Goal: Task Accomplishment & Management: Complete application form

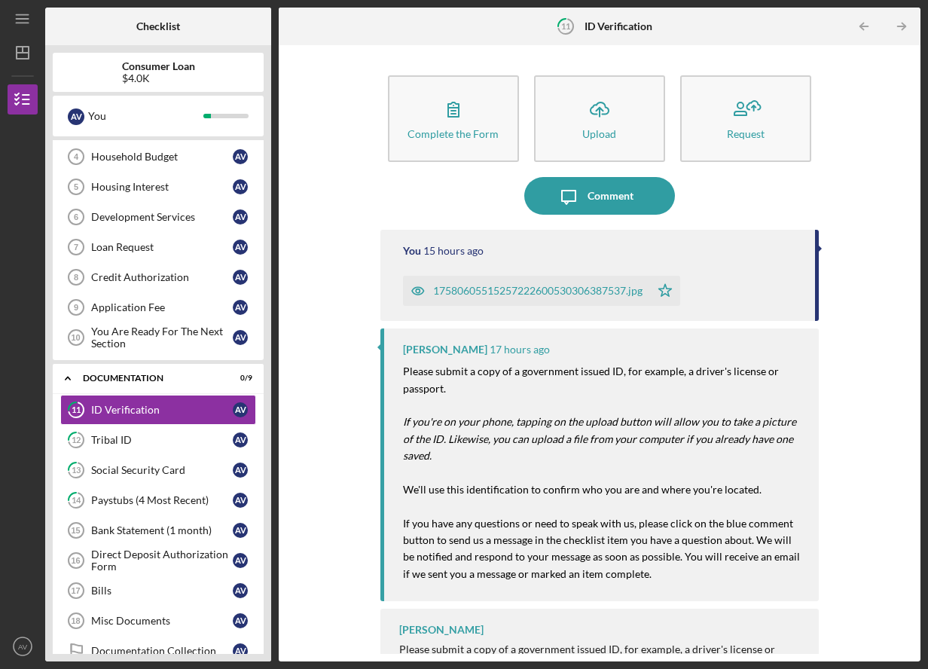
scroll to position [30, 0]
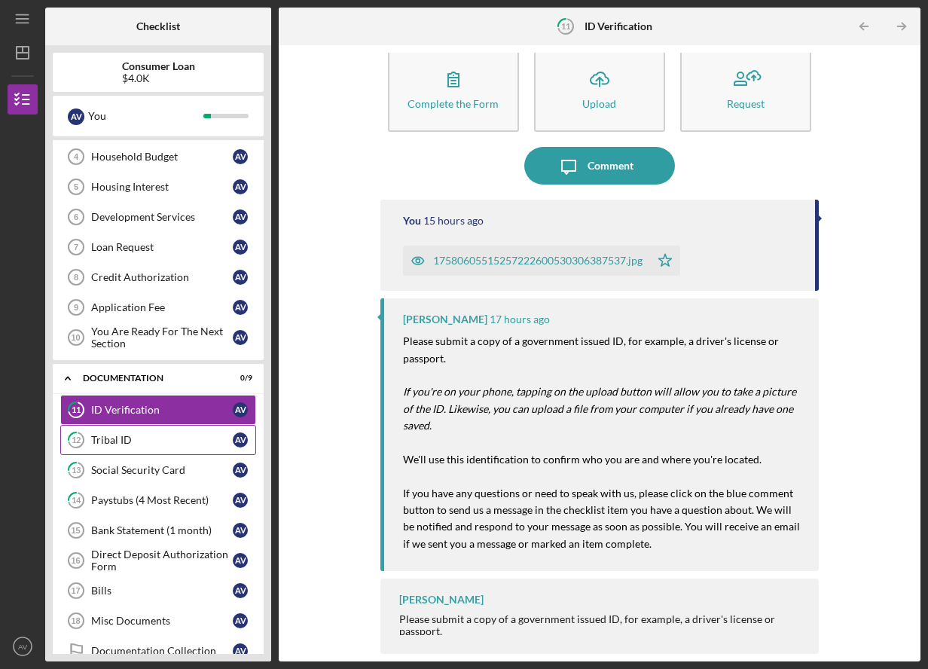
click at [160, 438] on div "Tribal ID" at bounding box center [162, 440] width 142 height 12
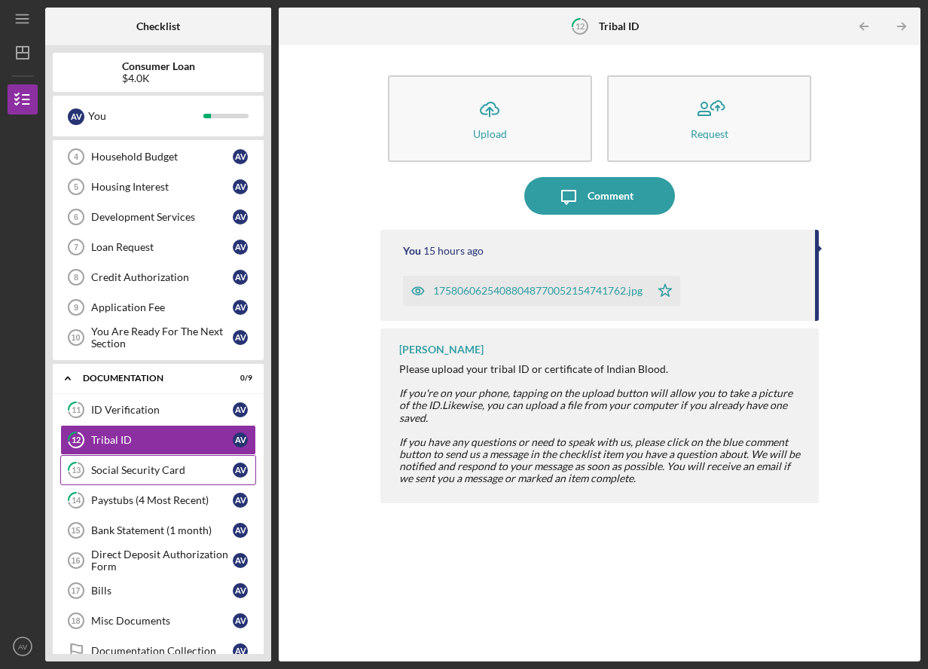
click at [163, 470] on div "Social Security Card" at bounding box center [162, 470] width 142 height 12
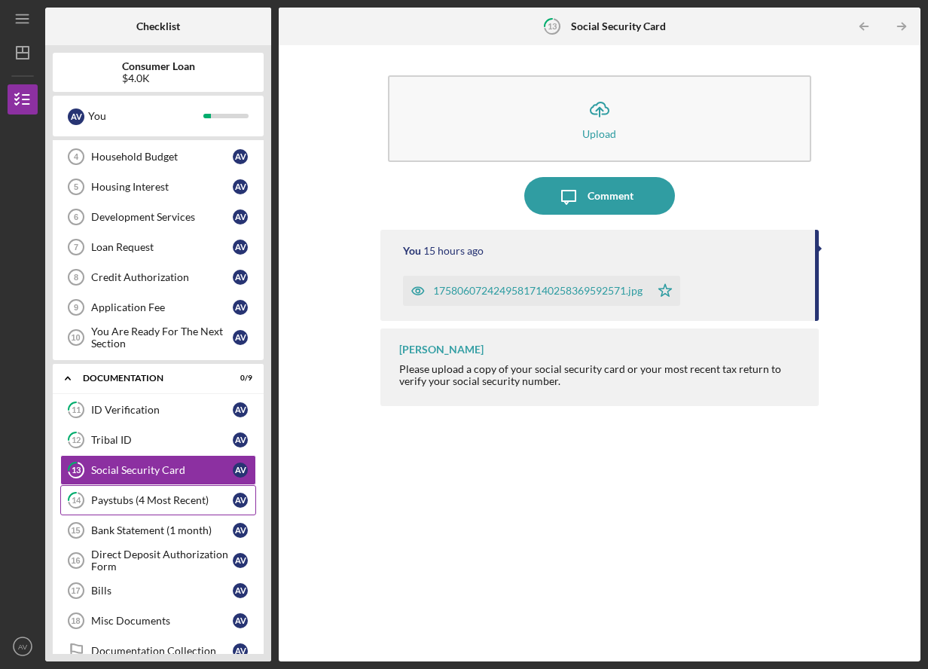
click at [163, 505] on div "Paystubs (4 Most Recent)" at bounding box center [162, 500] width 142 height 12
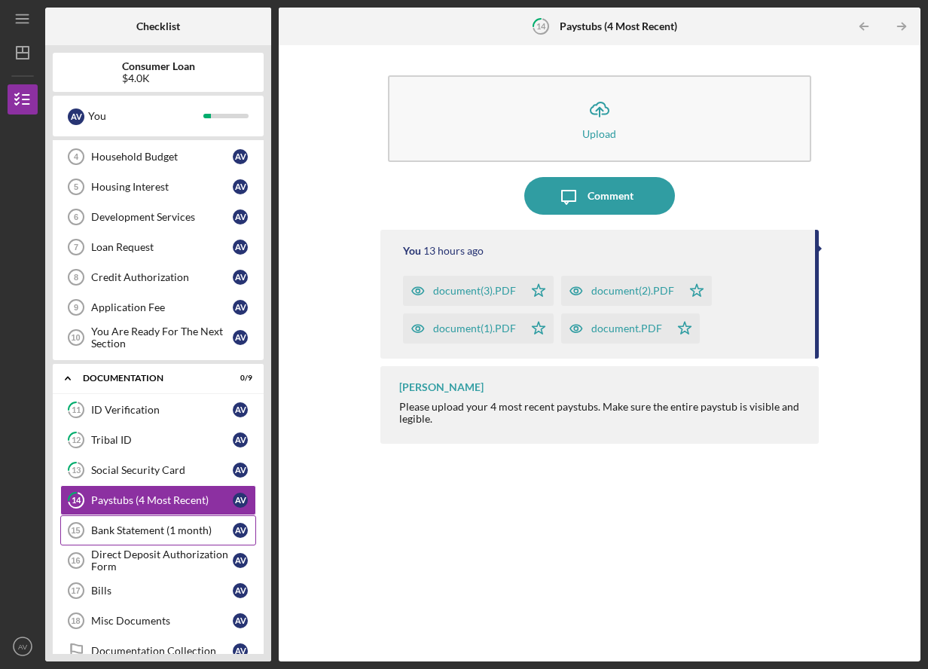
click at [163, 528] on div "Bank Statement (1 month)" at bounding box center [162, 530] width 142 height 12
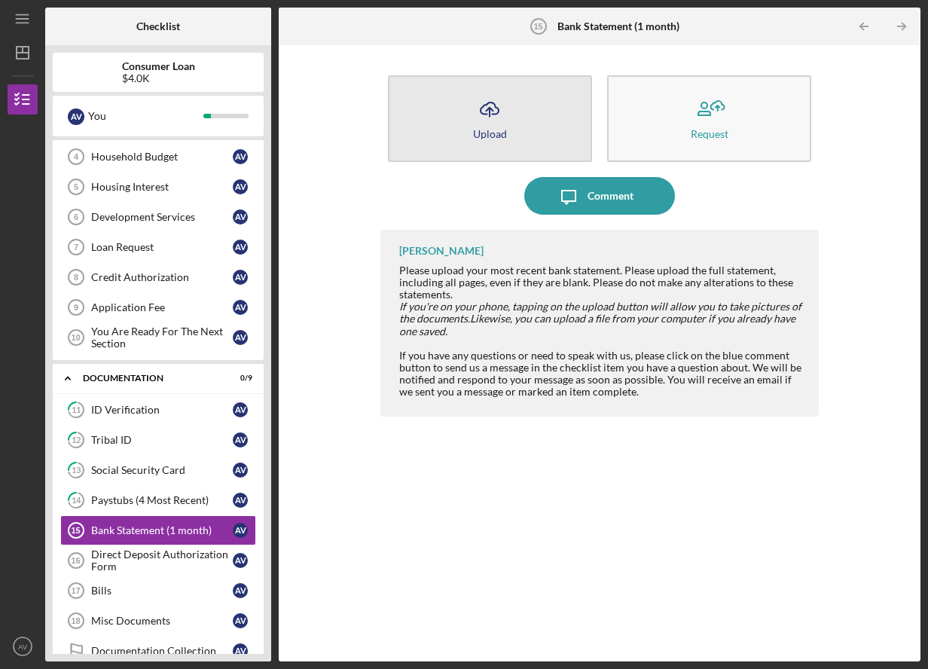
click at [468, 117] on button "Icon/Upload Upload" at bounding box center [490, 118] width 204 height 87
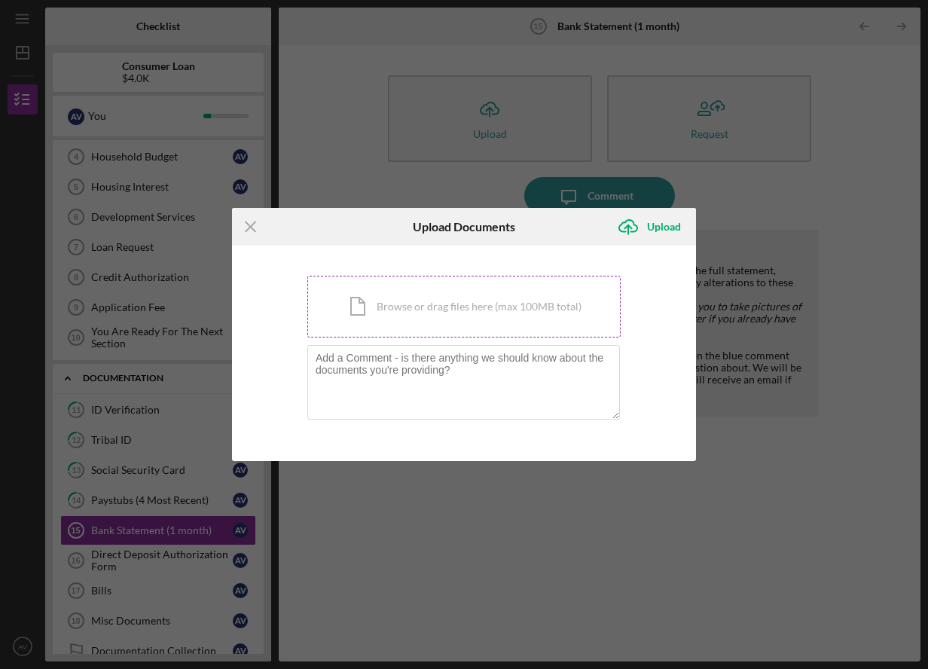
click at [385, 298] on div "Icon/Document Browse or drag files here (max 100MB total) Tap to choose files o…" at bounding box center [463, 307] width 313 height 62
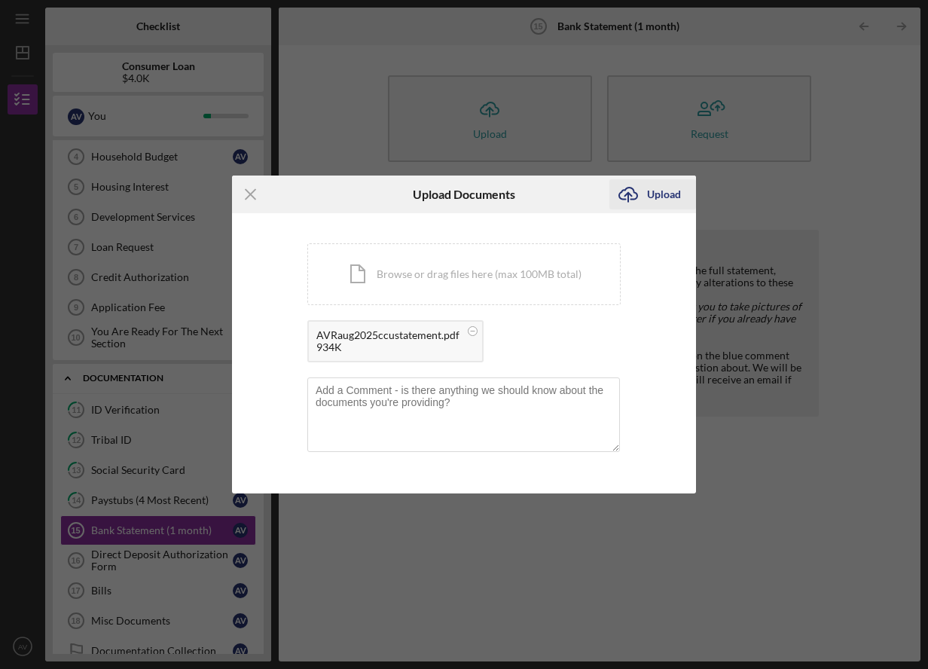
click at [643, 193] on icon "Icon/Upload" at bounding box center [628, 194] width 38 height 38
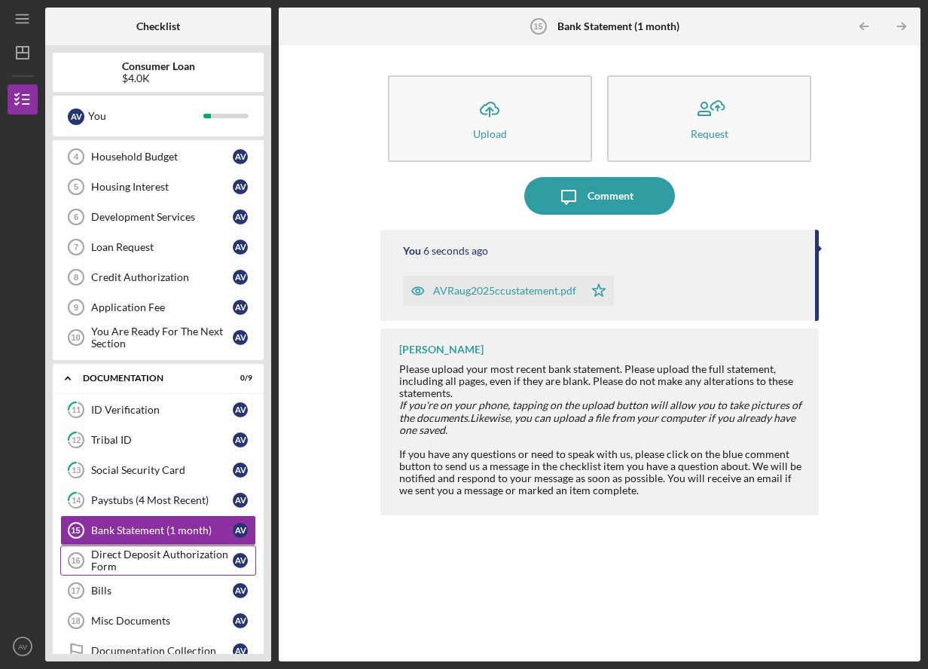
click at [139, 570] on div "Direct Deposit Authorization Form" at bounding box center [162, 560] width 142 height 24
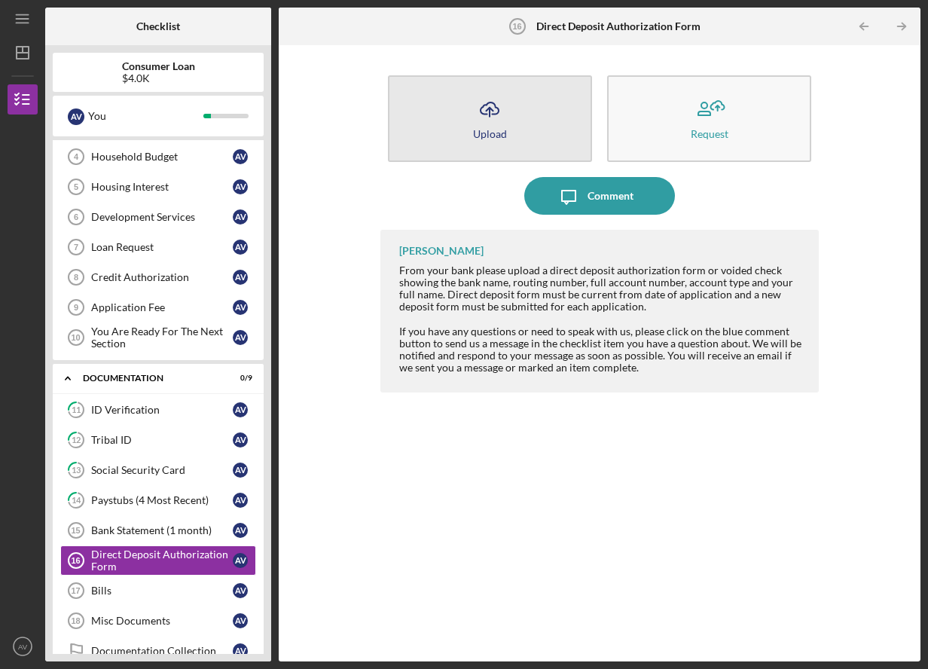
click at [502, 124] on icon "Icon/Upload" at bounding box center [490, 109] width 38 height 38
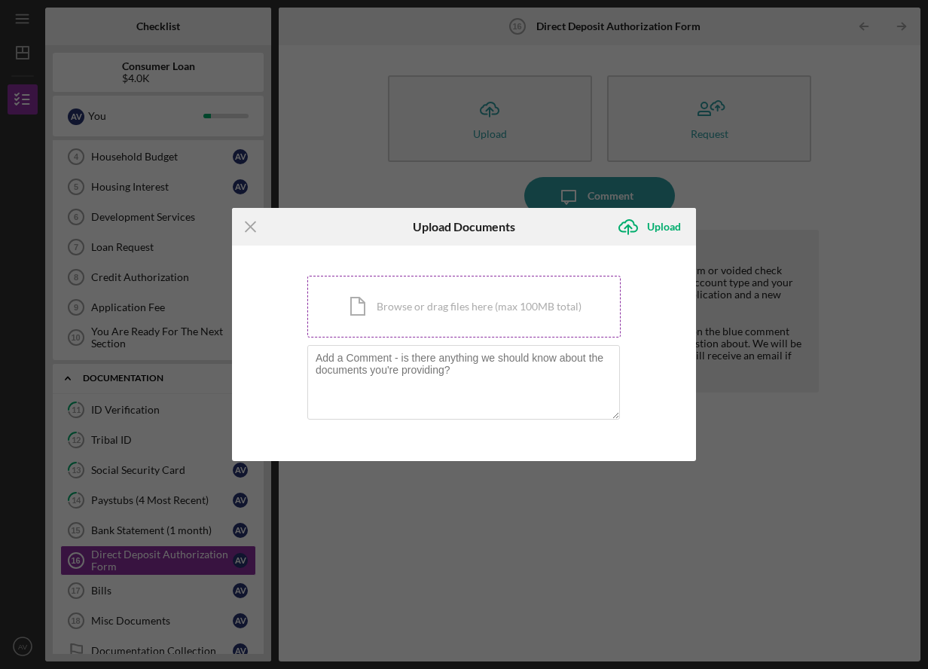
click at [450, 316] on div "Icon/Document Browse or drag files here (max 100MB total) Tap to choose files o…" at bounding box center [463, 307] width 313 height 62
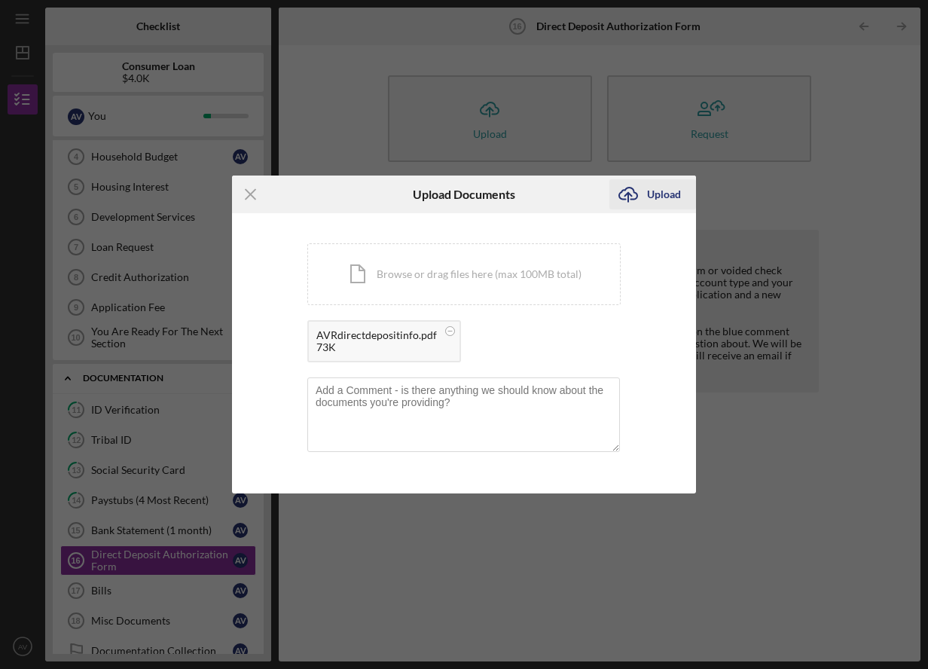
click at [650, 196] on div "Upload" at bounding box center [664, 194] width 34 height 30
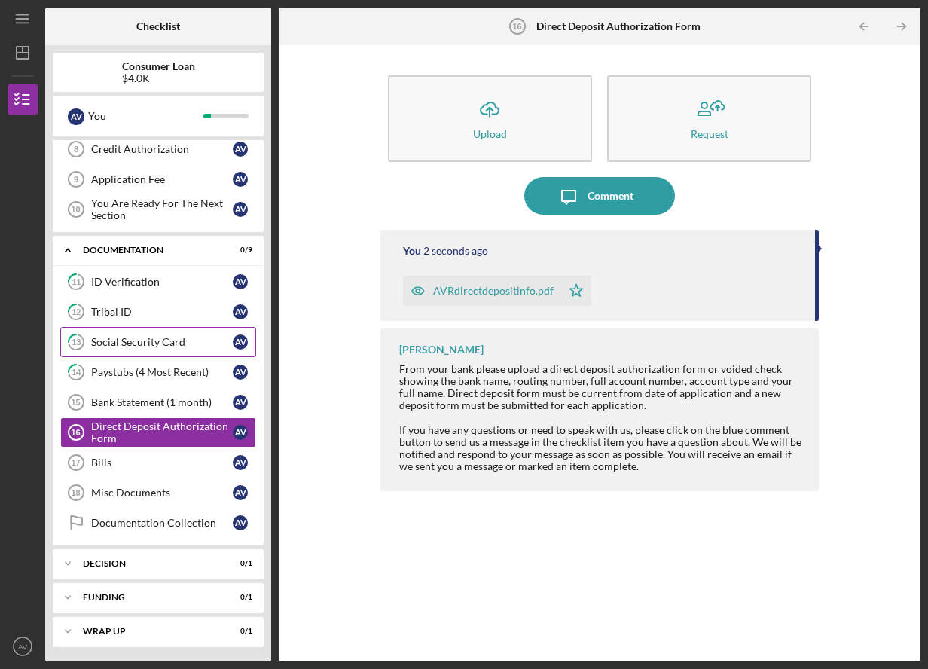
scroll to position [279, 0]
click at [152, 459] on div "Bills" at bounding box center [162, 462] width 142 height 12
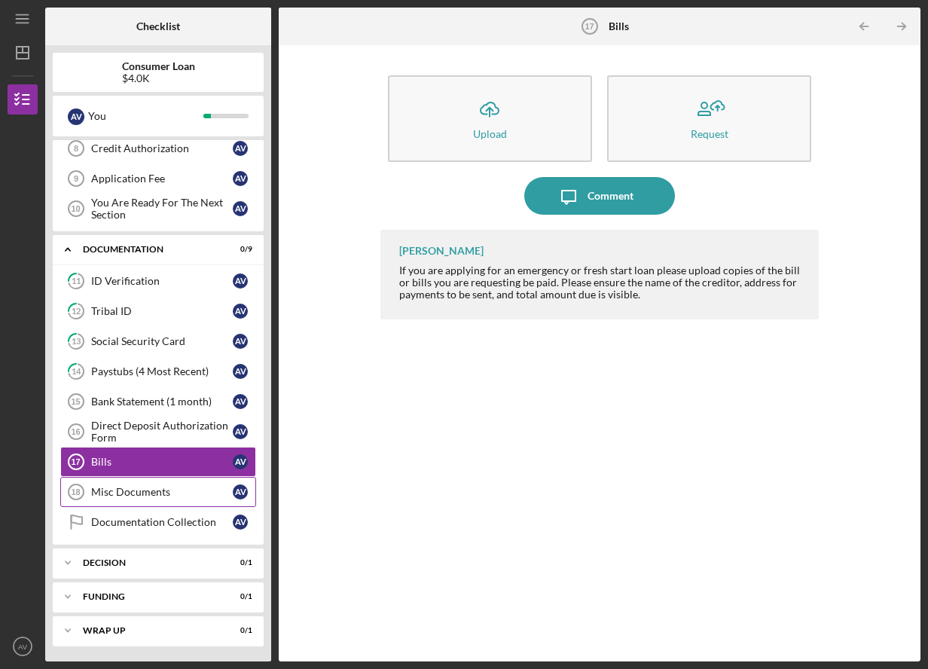
click at [142, 499] on link "Misc Documents 18 Misc Documents A V" at bounding box center [158, 492] width 196 height 30
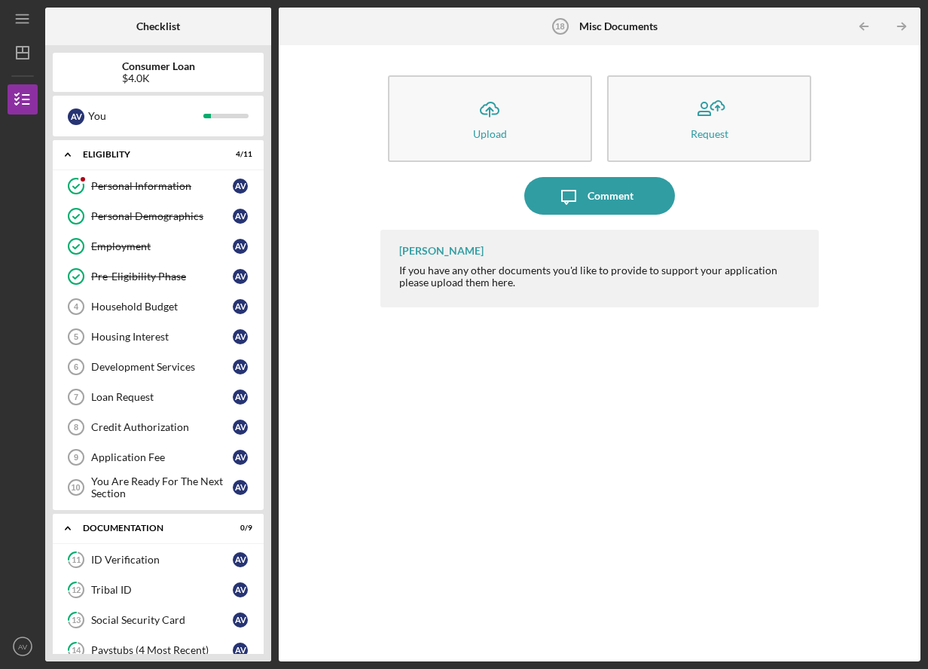
click at [143, 79] on div "$4.0K" at bounding box center [158, 78] width 73 height 12
drag, startPoint x: 122, startPoint y: 79, endPoint x: 165, endPoint y: 79, distance: 42.9
click at [165, 79] on div "$4.0K" at bounding box center [158, 78] width 73 height 12
